Goal: Use online tool/utility: Utilize a website feature to perform a specific function

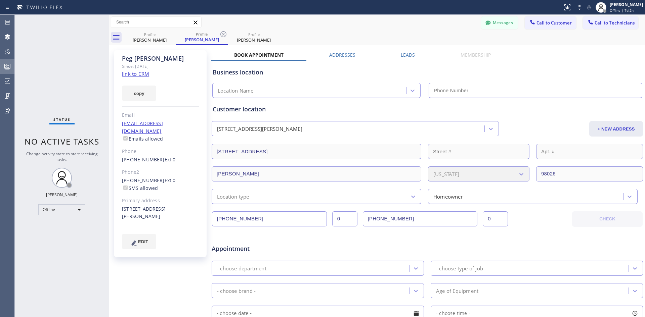
click at [10, 64] on icon at bounding box center [7, 66] width 8 height 8
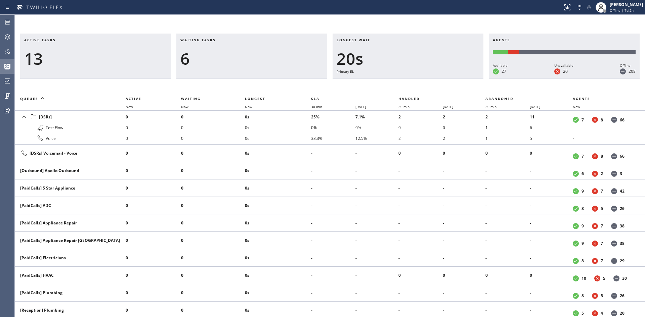
click at [406, 10] on div at bounding box center [281, 7] width 557 height 11
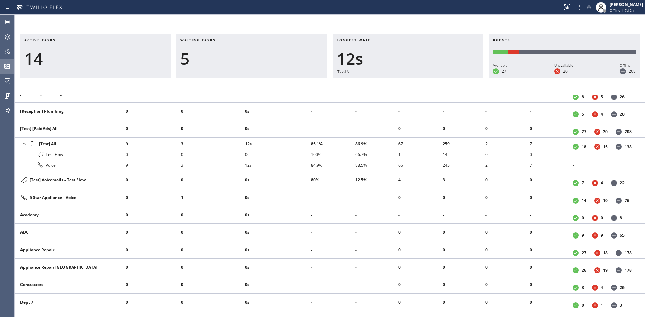
scroll to position [235, 0]
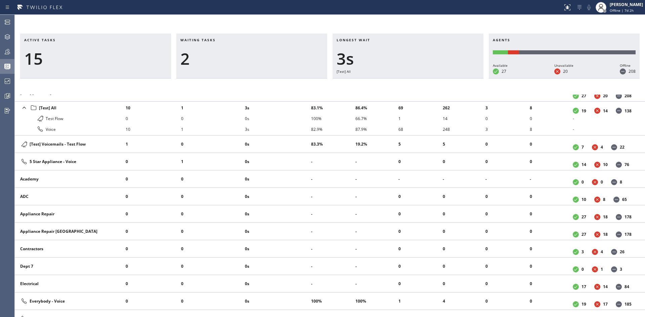
drag, startPoint x: 443, startPoint y: 32, endPoint x: 446, endPoint y: 28, distance: 4.7
click at [444, 32] on div "Active tasks 15 Waiting tasks 2 Longest wait 3s [Test] All Agents Available 27 …" at bounding box center [330, 166] width 630 height 303
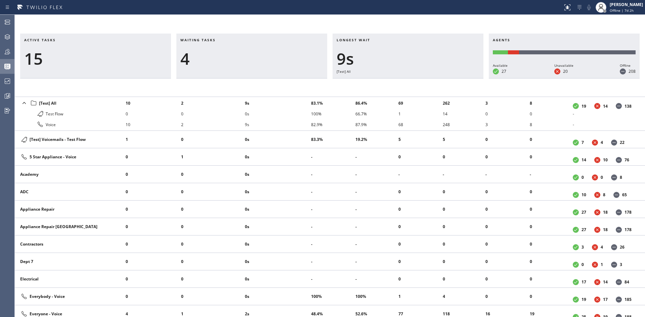
scroll to position [201, 0]
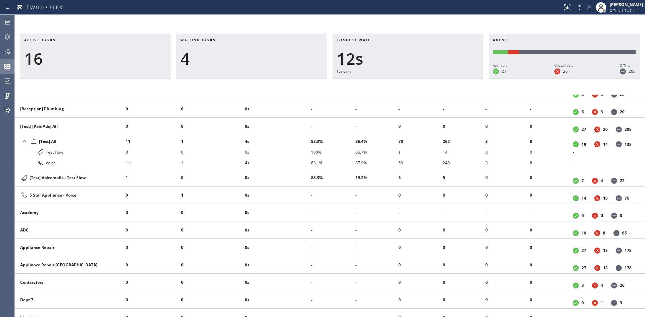
click at [235, 59] on div "4" at bounding box center [251, 58] width 143 height 19
